Goal: Entertainment & Leisure: Consume media (video, audio)

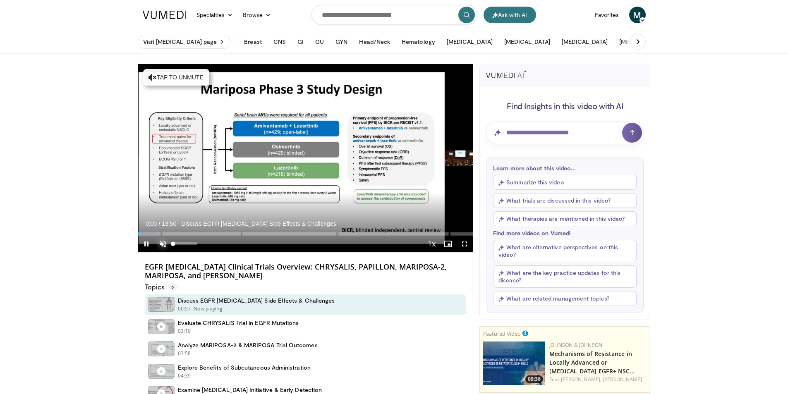
click at [163, 246] on span "Video Player" at bounding box center [163, 244] width 17 height 17
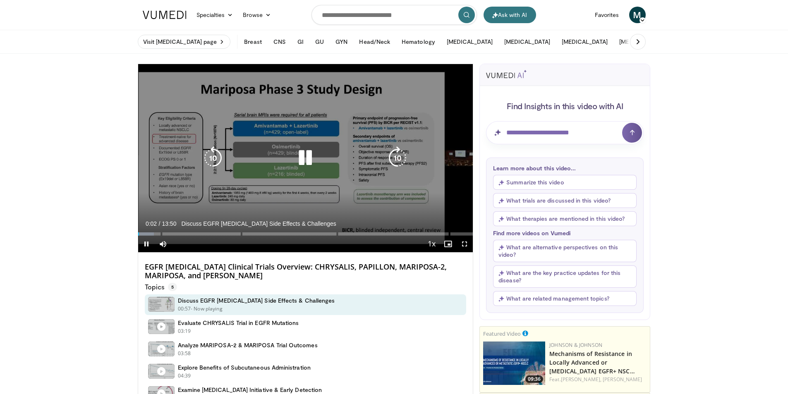
click at [304, 162] on icon "Video Player" at bounding box center [305, 157] width 23 height 23
